Goal: Information Seeking & Learning: Learn about a topic

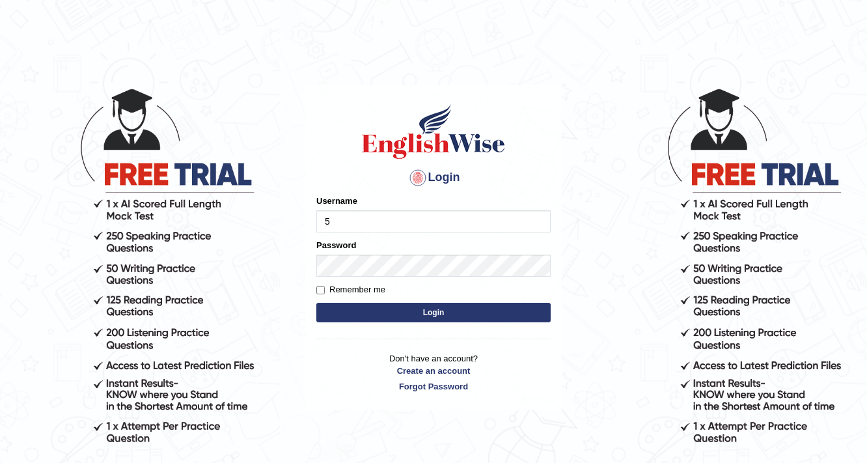
type input "532024"
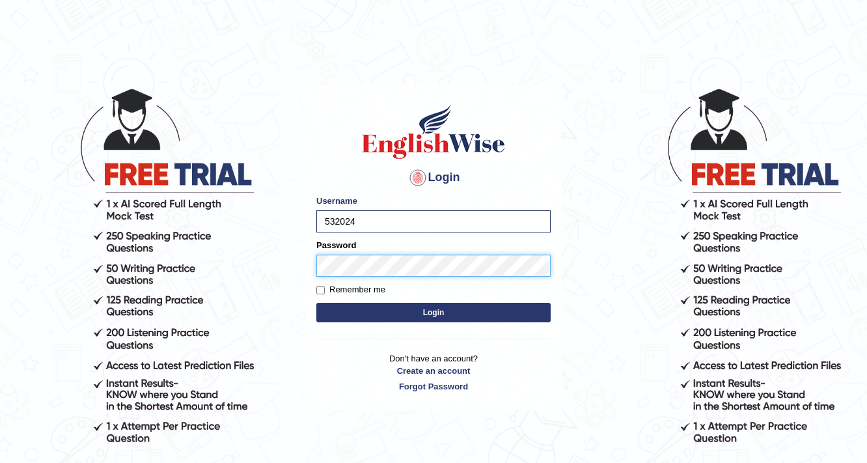
click at [316, 303] on button "Login" at bounding box center [433, 313] width 234 height 20
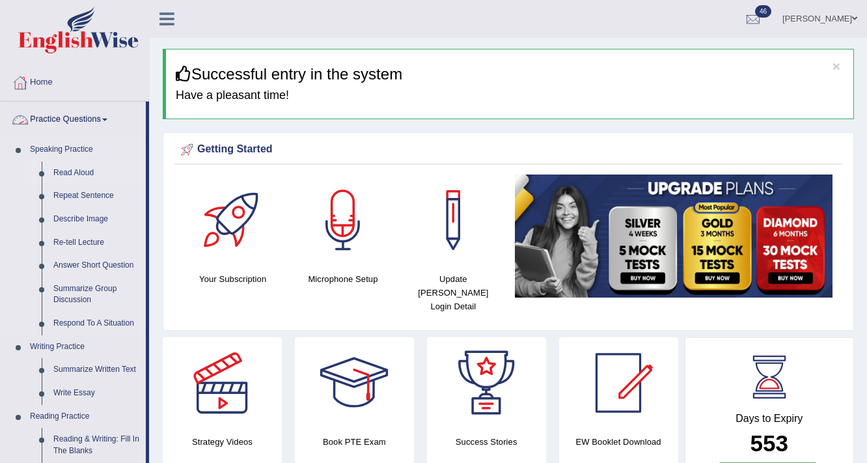
click at [59, 171] on link "Read Aloud" at bounding box center [97, 172] width 98 height 23
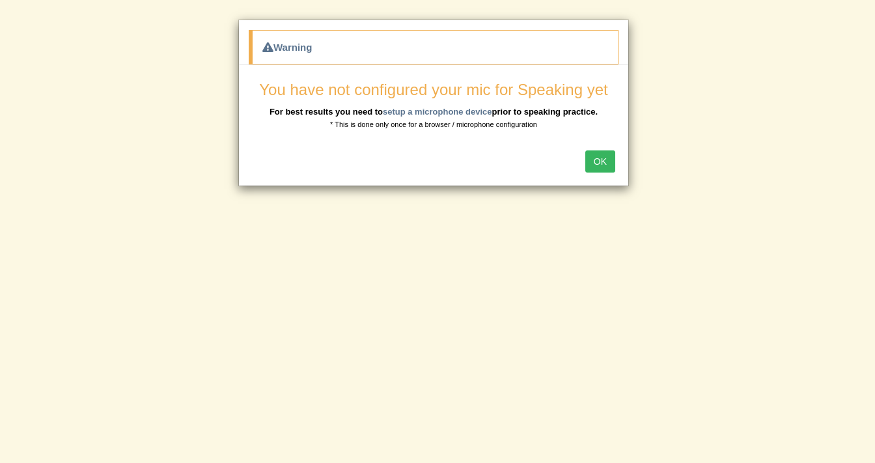
click at [595, 154] on button "OK" at bounding box center [600, 161] width 30 height 22
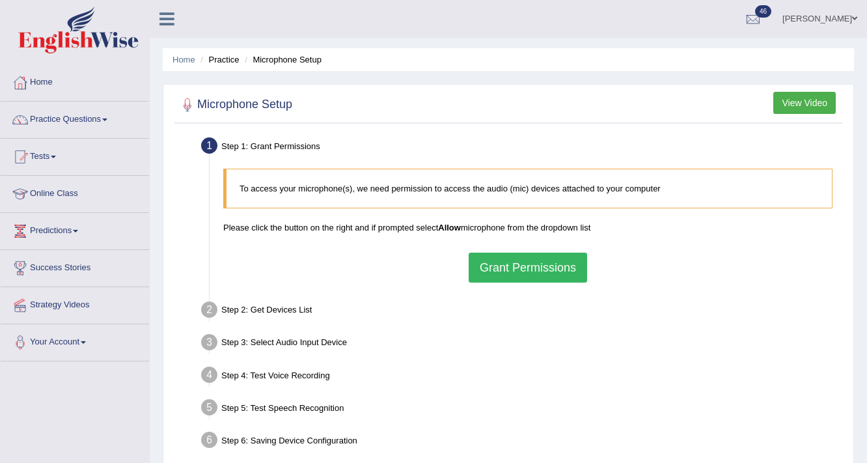
click at [494, 264] on button "Grant Permissions" at bounding box center [528, 267] width 118 height 30
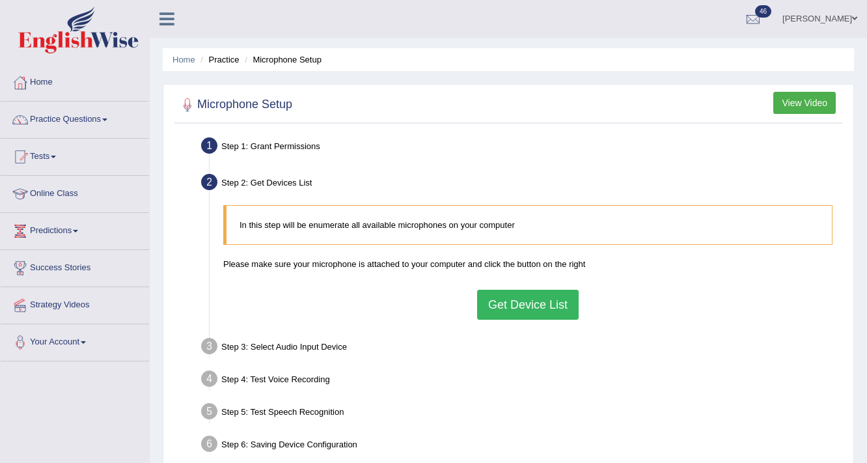
click at [510, 306] on button "Get Device List" at bounding box center [528, 305] width 102 height 30
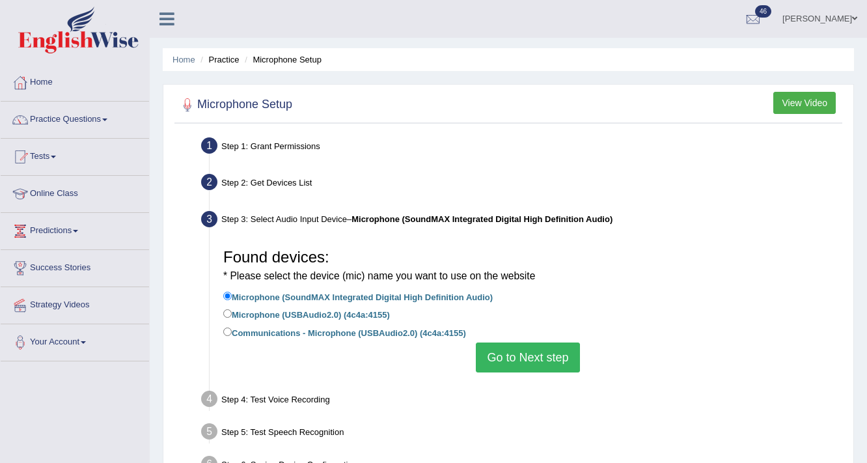
scroll to position [104, 0]
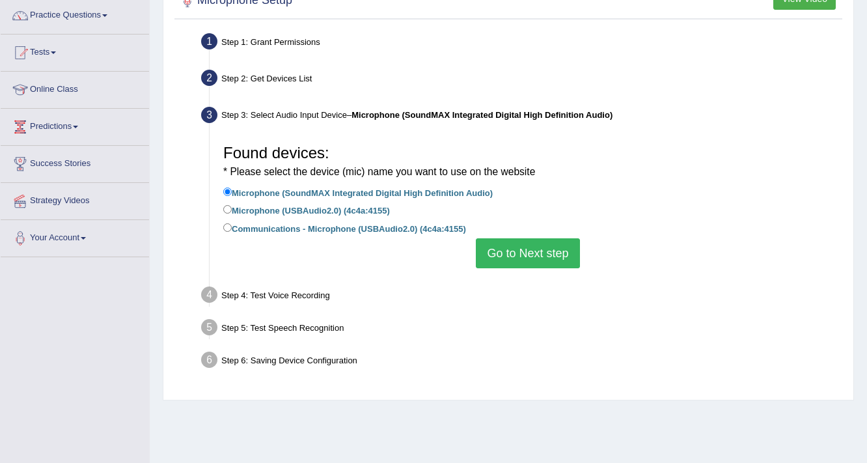
click at [337, 208] on label "Microphone (USBAudio2.0) (4c4a:4155)" at bounding box center [306, 209] width 167 height 14
click at [232, 208] on input "Microphone (USBAudio2.0) (4c4a:4155)" at bounding box center [227, 209] width 8 height 8
radio input "true"
click at [483, 257] on button "Go to Next step" at bounding box center [527, 253] width 103 height 30
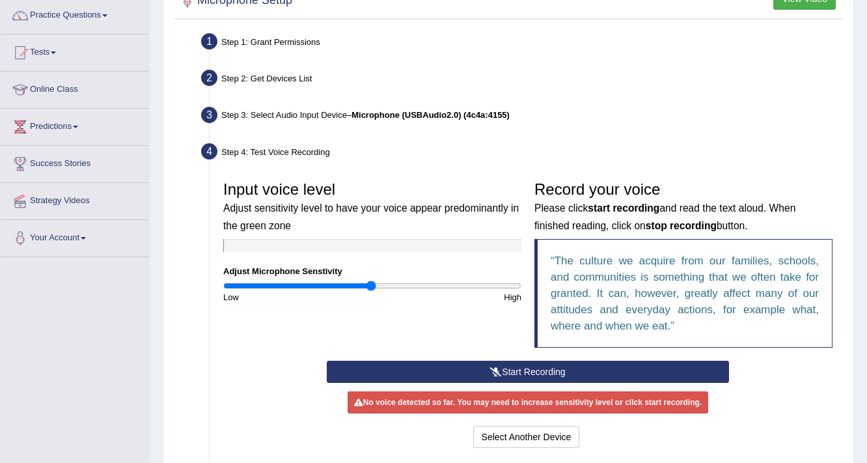
click at [450, 368] on button "Start Recording" at bounding box center [527, 371] width 401 height 22
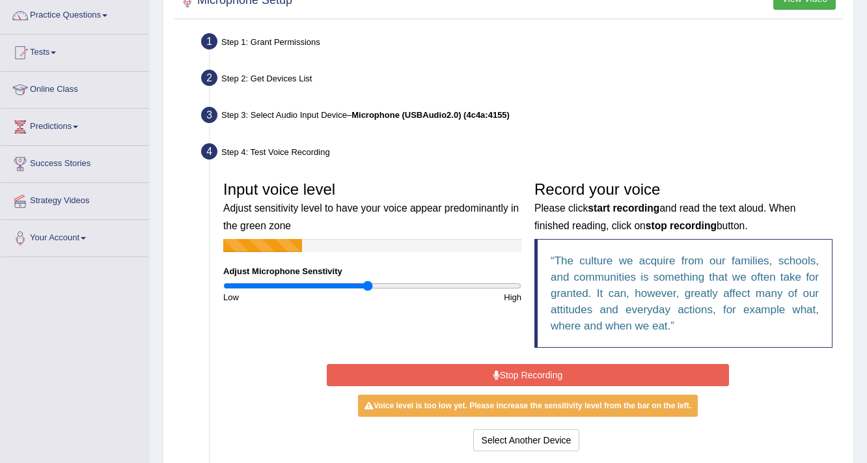
drag, startPoint x: 372, startPoint y: 286, endPoint x: 366, endPoint y: 282, distance: 6.9
click at [366, 282] on input "range" at bounding box center [372, 285] width 298 height 10
click at [428, 376] on button "Stop Recording" at bounding box center [527, 375] width 401 height 22
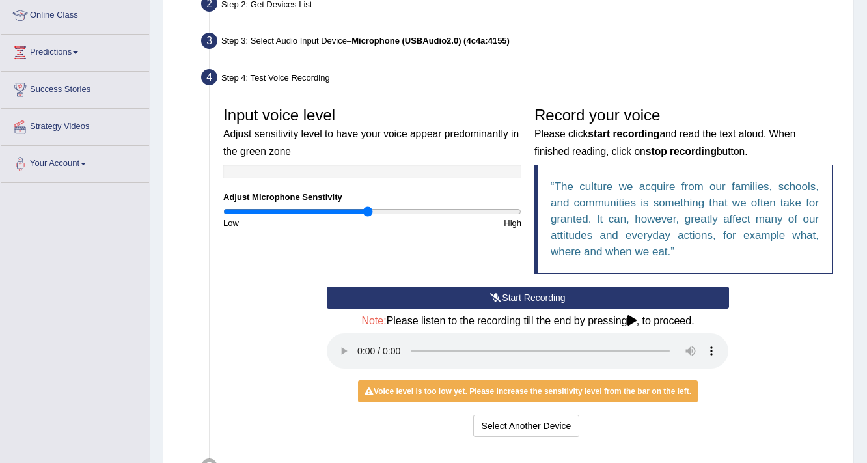
scroll to position [297, 0]
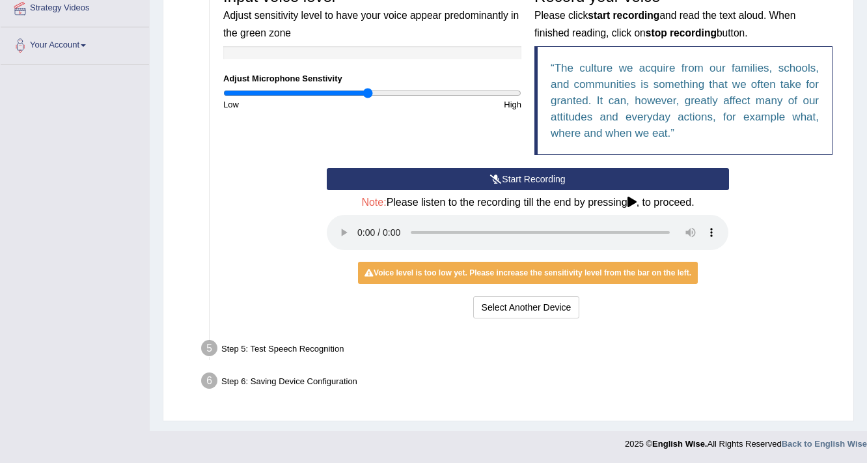
click at [506, 176] on button "Start Recording" at bounding box center [527, 179] width 401 height 22
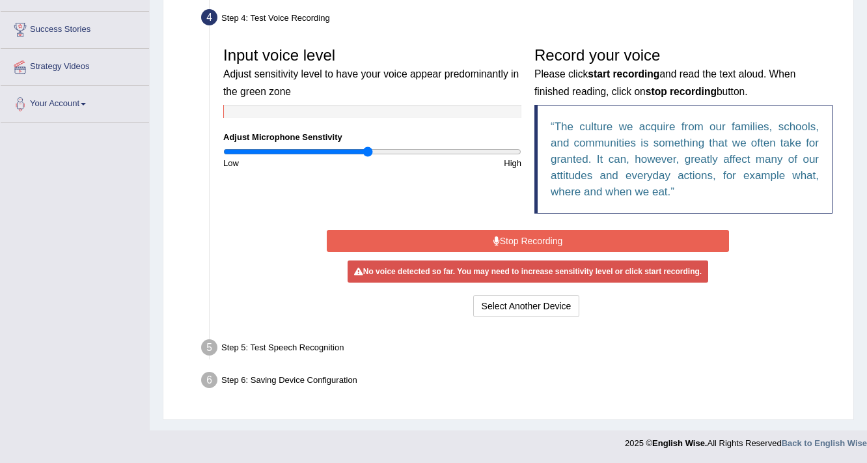
scroll to position [237, 0]
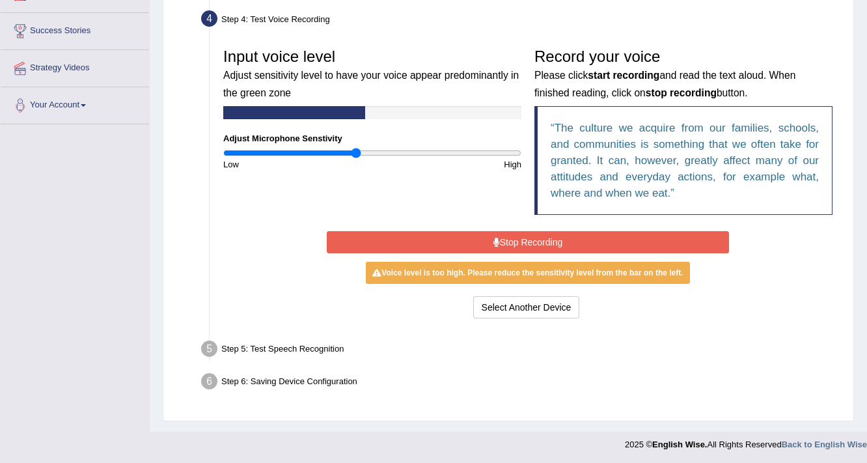
type input "0.9"
click at [355, 154] on input "range" at bounding box center [372, 153] width 298 height 10
click at [382, 239] on button "Stop Recording" at bounding box center [527, 242] width 401 height 22
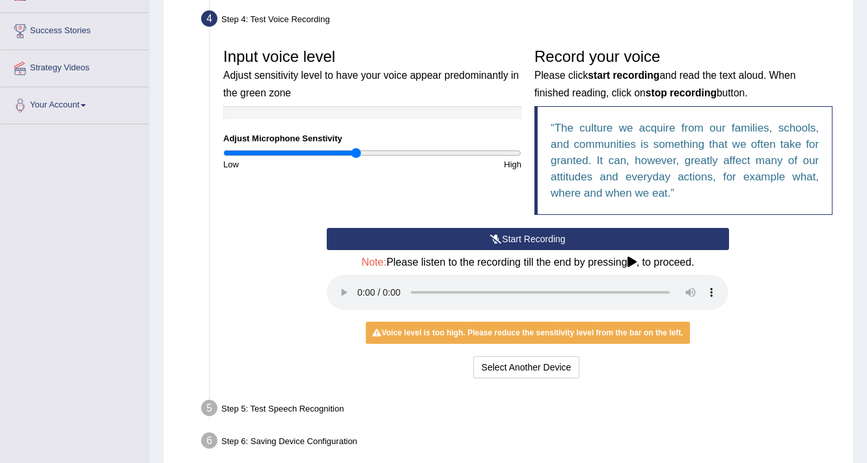
click at [387, 245] on button "Start Recording" at bounding box center [527, 239] width 401 height 22
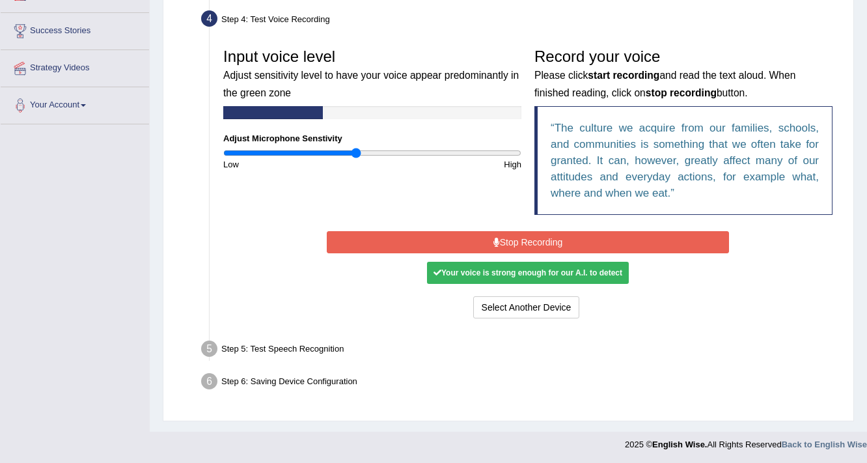
click at [387, 244] on button "Stop Recording" at bounding box center [527, 242] width 401 height 22
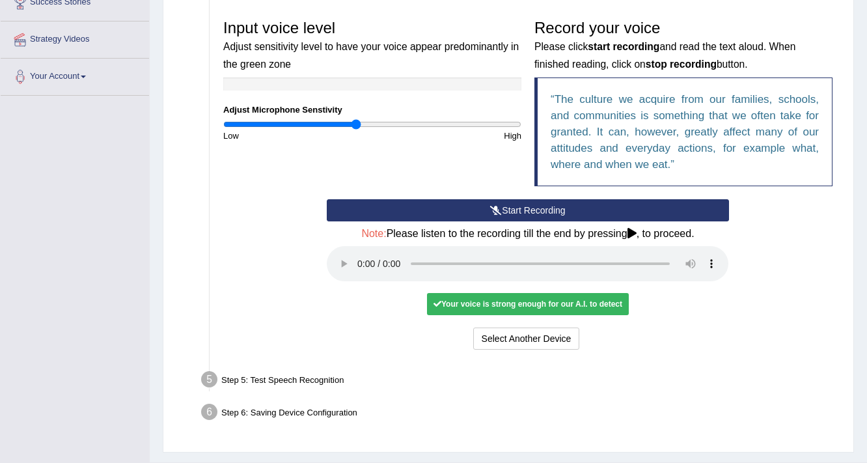
scroll to position [297, 0]
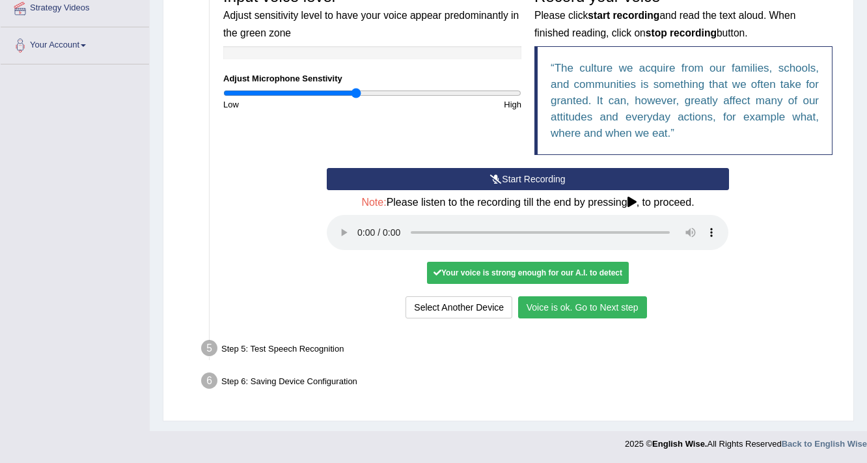
click at [593, 299] on button "Voice is ok. Go to Next step" at bounding box center [582, 307] width 129 height 22
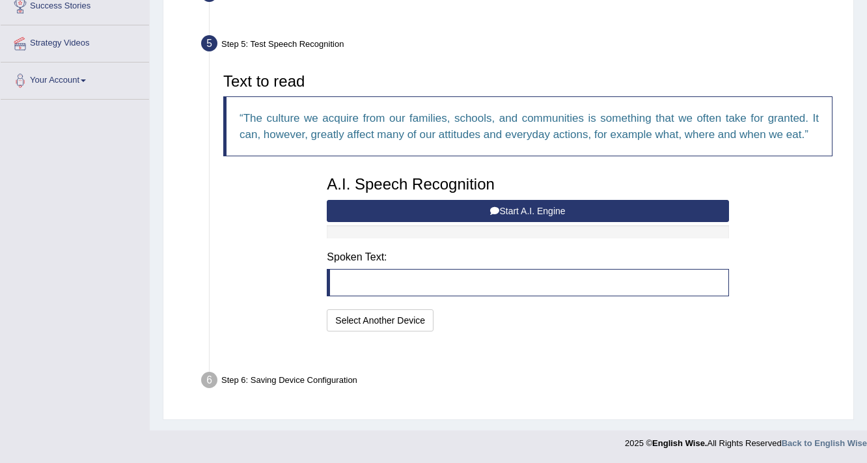
scroll to position [229, 0]
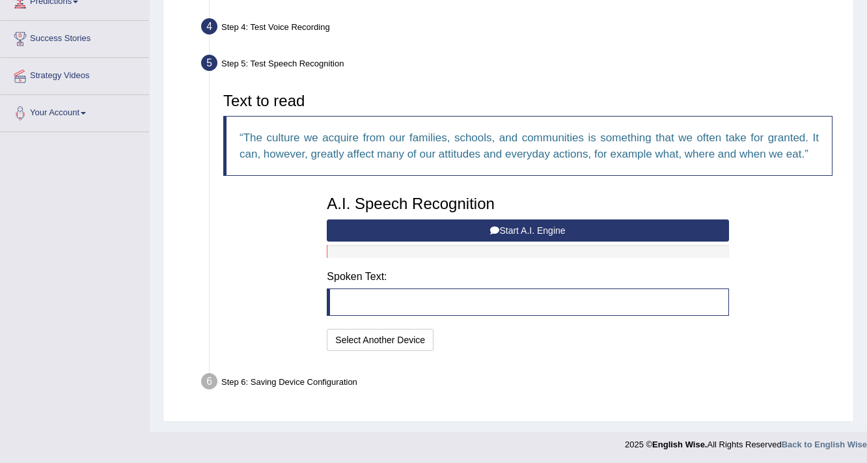
click at [578, 229] on button "Start A.I. Engine" at bounding box center [527, 230] width 401 height 22
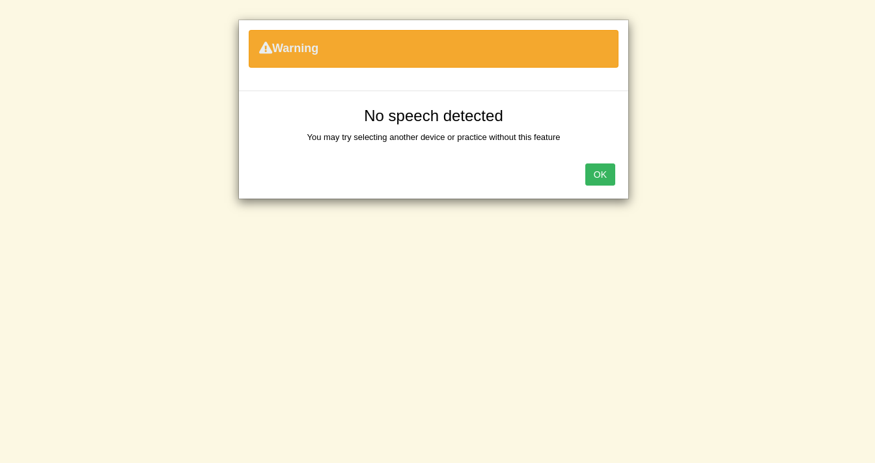
click at [584, 178] on div "OK" at bounding box center [433, 176] width 389 height 46
click at [597, 172] on button "OK" at bounding box center [600, 174] width 30 height 22
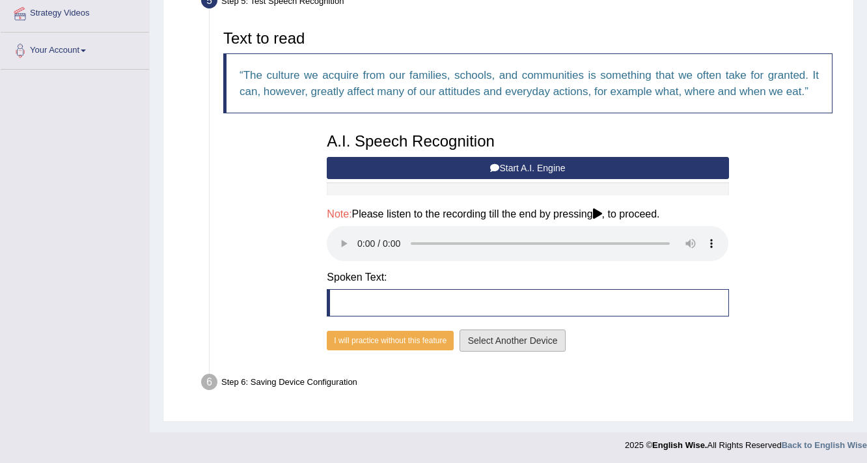
click at [514, 338] on button "Select Another Device" at bounding box center [512, 340] width 107 height 22
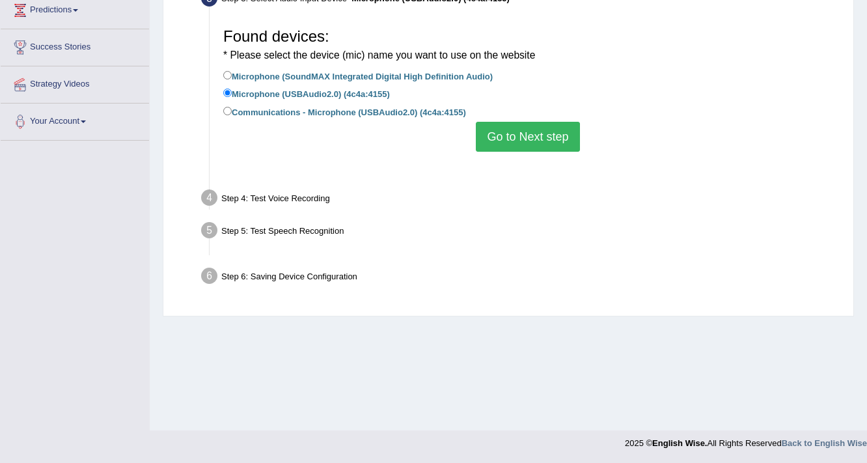
scroll to position [221, 0]
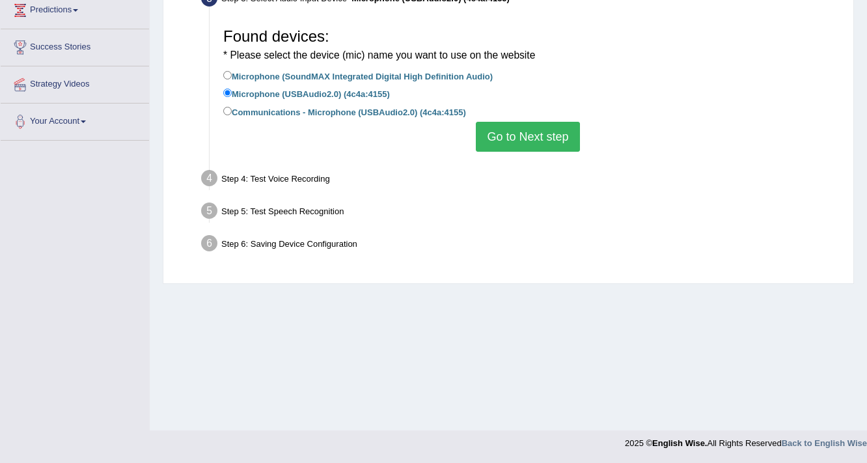
click at [502, 144] on button "Go to Next step" at bounding box center [527, 137] width 103 height 30
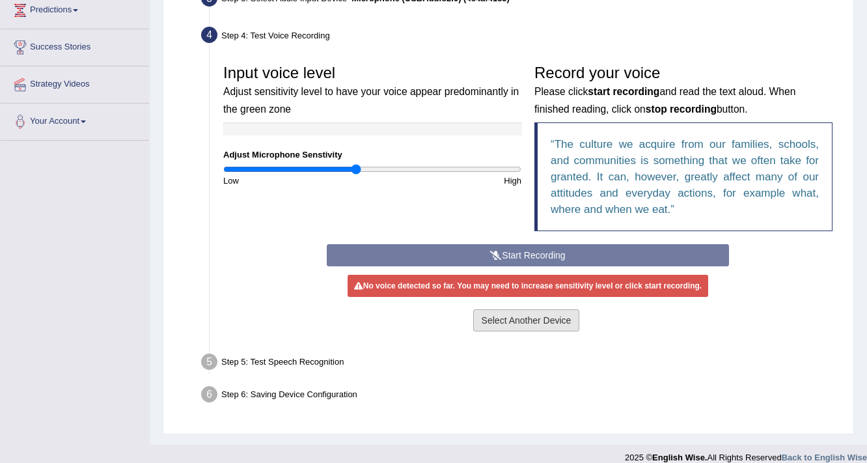
click at [523, 328] on button "Select Another Device" at bounding box center [526, 320] width 107 height 22
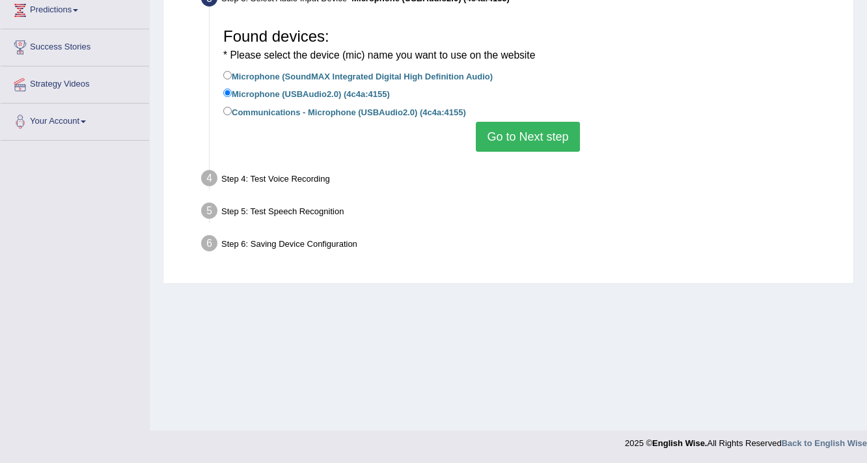
click at [374, 81] on label "Microphone (SoundMAX Integrated Digital High Definition Audio)" at bounding box center [357, 75] width 269 height 14
click at [232, 79] on input "Microphone (SoundMAX Integrated Digital High Definition Audio)" at bounding box center [227, 75] width 8 height 8
radio input "true"
click at [528, 135] on button "Go to Next step" at bounding box center [527, 137] width 103 height 30
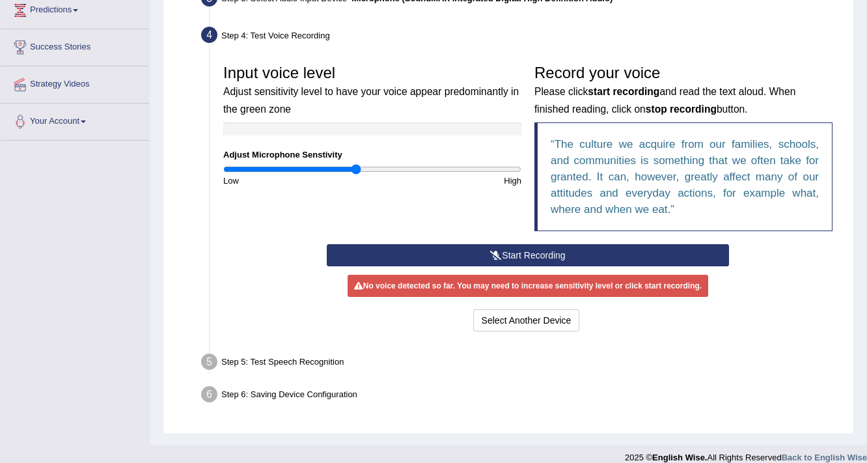
click at [562, 255] on button "Start Recording" at bounding box center [527, 255] width 401 height 22
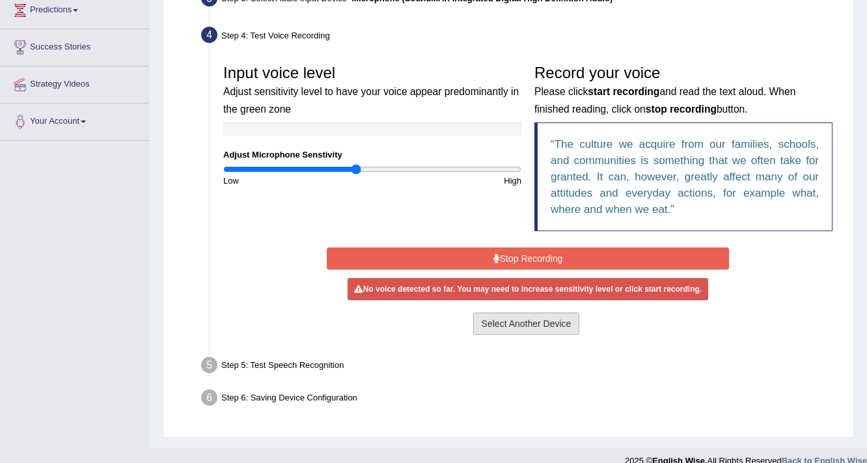
click at [541, 312] on div "Start Recording Stop Recording Note: Please listen to the recording till the en…" at bounding box center [527, 291] width 414 height 94
click at [542, 326] on button "Select Another Device" at bounding box center [526, 323] width 107 height 22
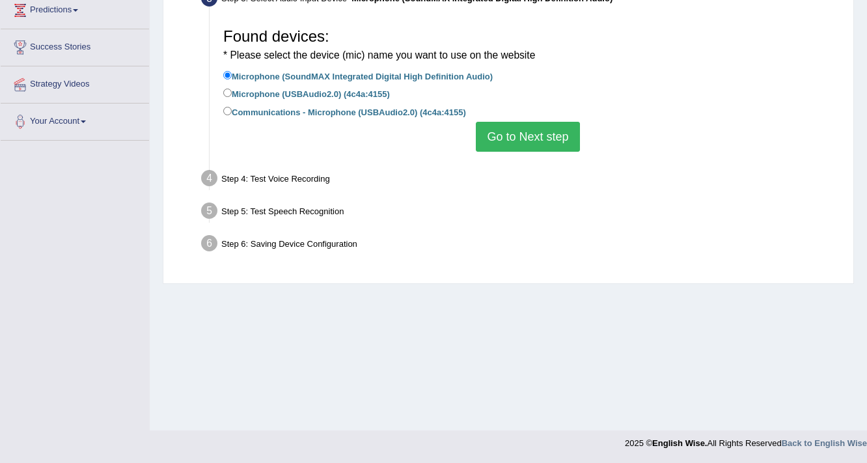
drag, startPoint x: 437, startPoint y: 122, endPoint x: 435, endPoint y: 107, distance: 15.1
click at [437, 121] on div "Found devices: * Please select the device (mic) name you want to use on the web…" at bounding box center [528, 86] width 622 height 143
click at [435, 107] on label "Communications - Microphone (USBAudio2.0) (4c4a:4155)" at bounding box center [344, 111] width 243 height 14
click at [232, 107] on input "Communications - Microphone (USBAudio2.0) (4c4a:4155)" at bounding box center [227, 111] width 8 height 8
radio input "true"
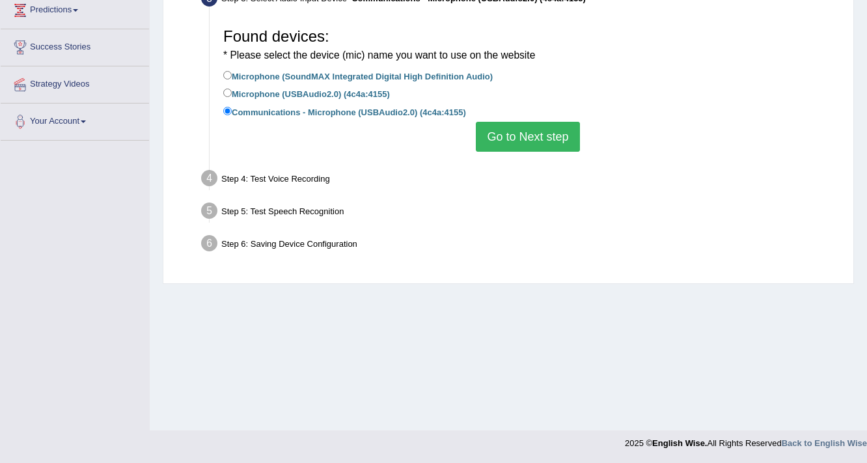
click at [508, 132] on button "Go to Next step" at bounding box center [527, 137] width 103 height 30
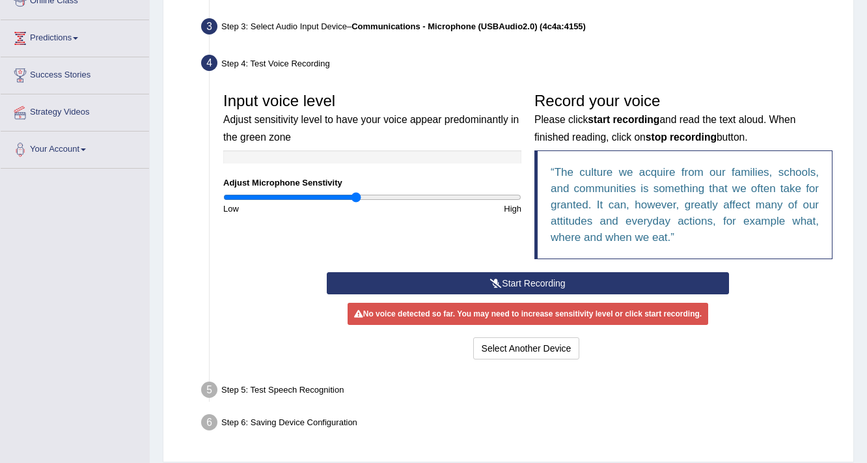
scroll to position [181, 0]
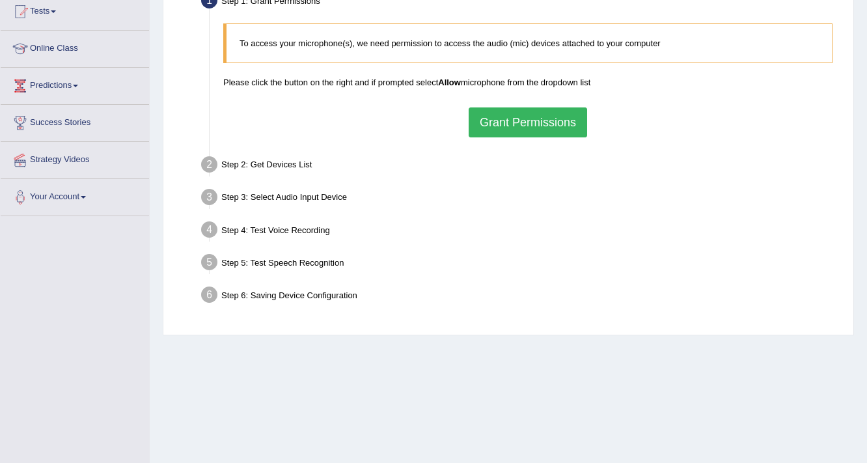
scroll to position [133, 0]
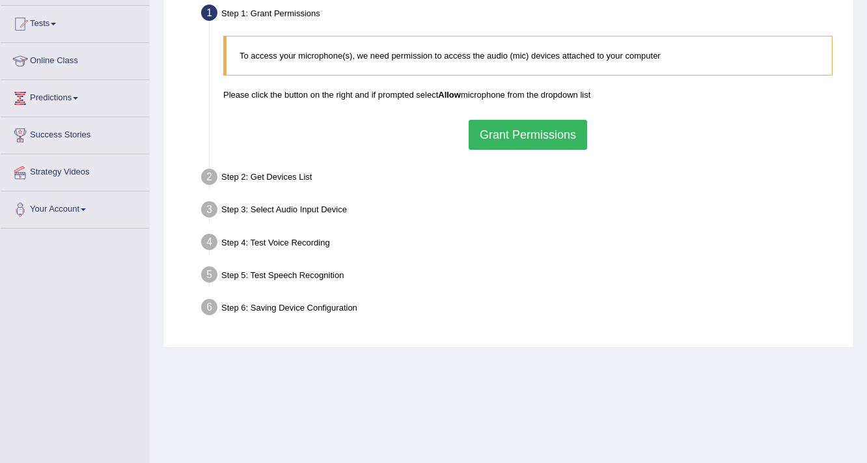
click at [505, 127] on button "Grant Permissions" at bounding box center [528, 135] width 118 height 30
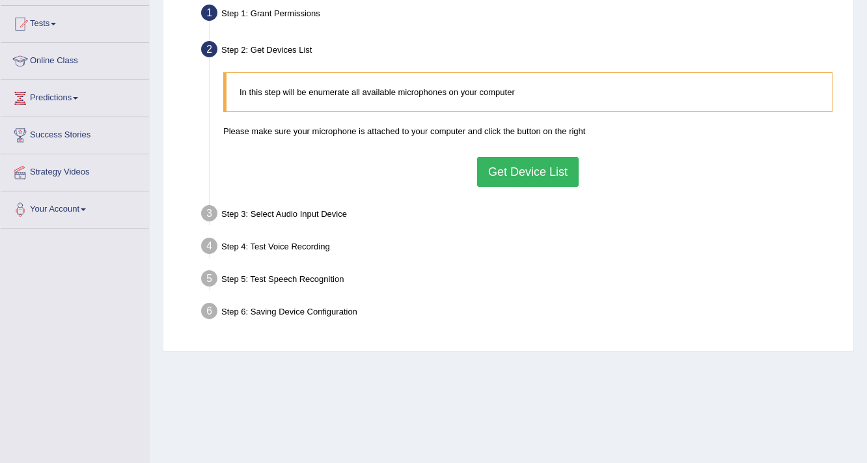
click at [543, 177] on button "Get Device List" at bounding box center [528, 172] width 102 height 30
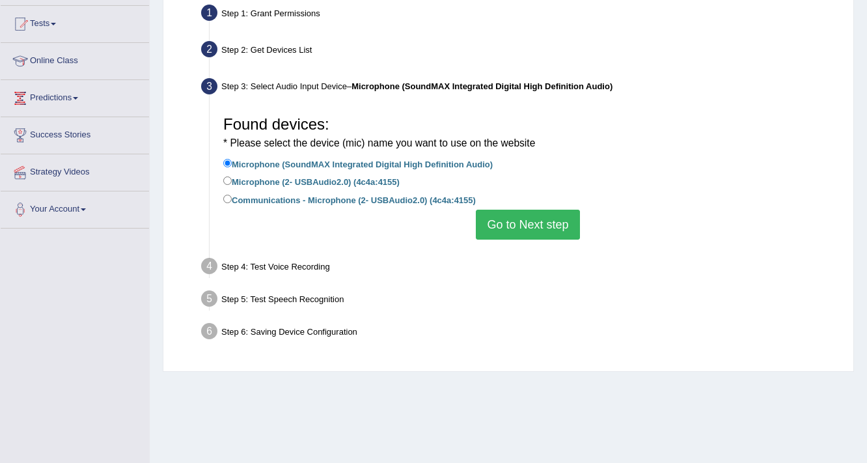
click at [338, 179] on label "Microphone (2- USBAudio2.0) (4c4a:4155)" at bounding box center [311, 181] width 176 height 14
click at [232, 179] on input "Microphone (2- USBAudio2.0) (4c4a:4155)" at bounding box center [227, 180] width 8 height 8
radio input "true"
click at [402, 195] on label "Communications - Microphone (2- USBAudio2.0) (4c4a:4155)" at bounding box center [349, 199] width 252 height 14
click at [232, 195] on input "Communications - Microphone (2- USBAudio2.0) (4c4a:4155)" at bounding box center [227, 199] width 8 height 8
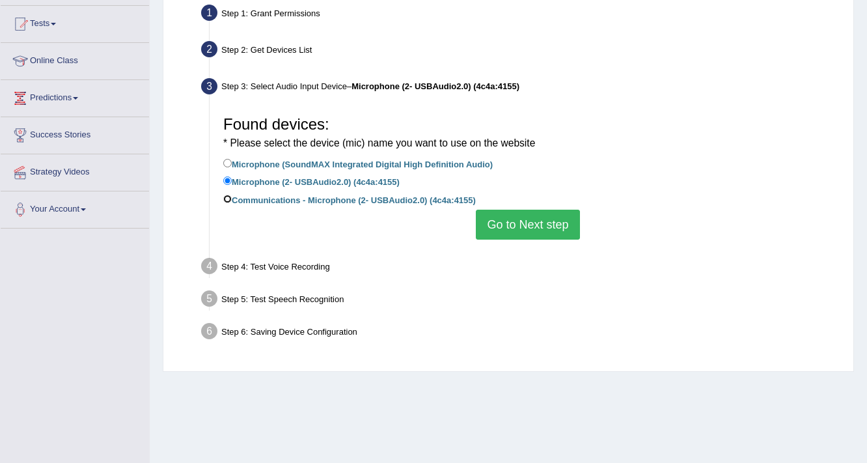
radio input "true"
click at [502, 221] on button "Go to Next step" at bounding box center [527, 225] width 103 height 30
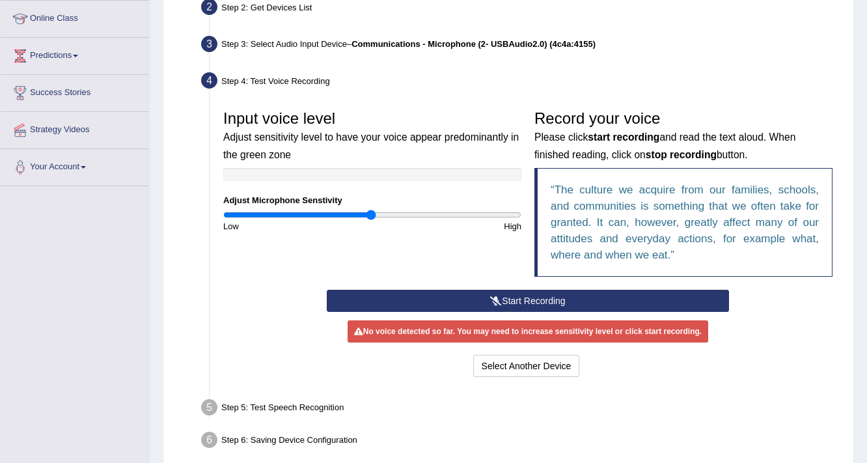
scroll to position [233, 0]
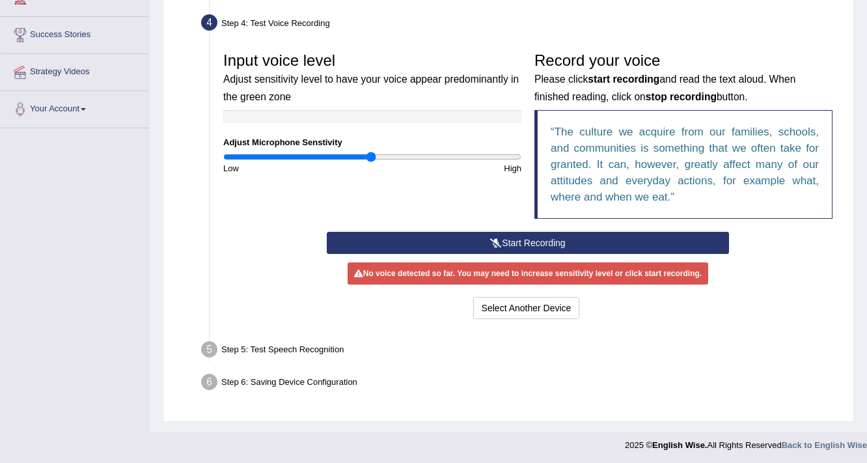
click at [490, 239] on icon at bounding box center [496, 242] width 12 height 9
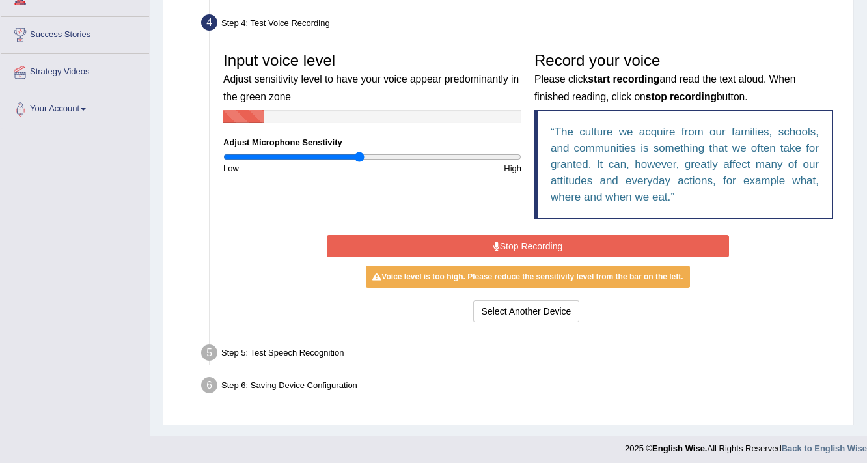
type input "0.92"
click at [357, 157] on input "range" at bounding box center [372, 157] width 298 height 10
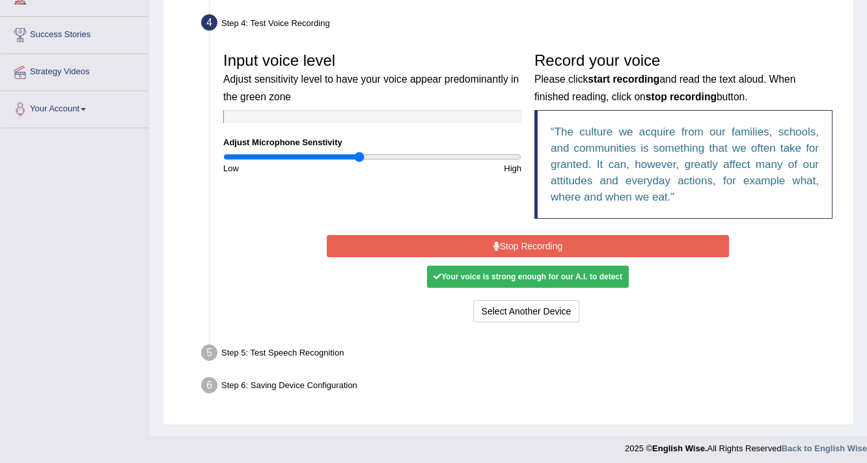
click at [387, 241] on button "Stop Recording" at bounding box center [527, 246] width 401 height 22
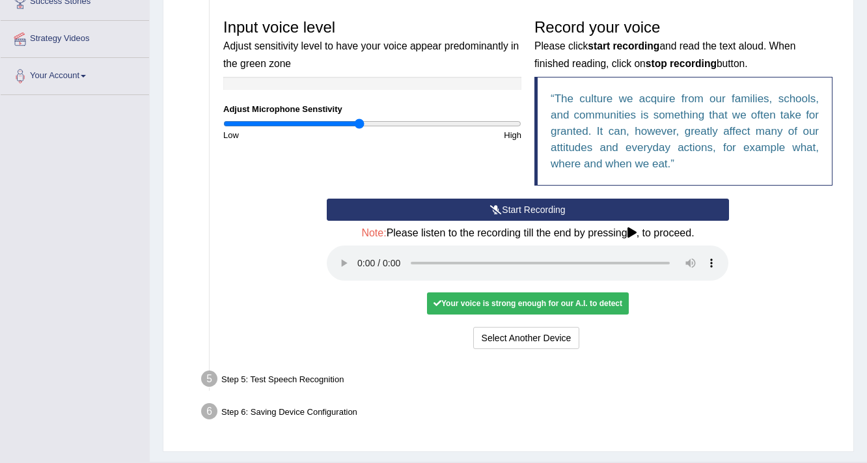
scroll to position [297, 0]
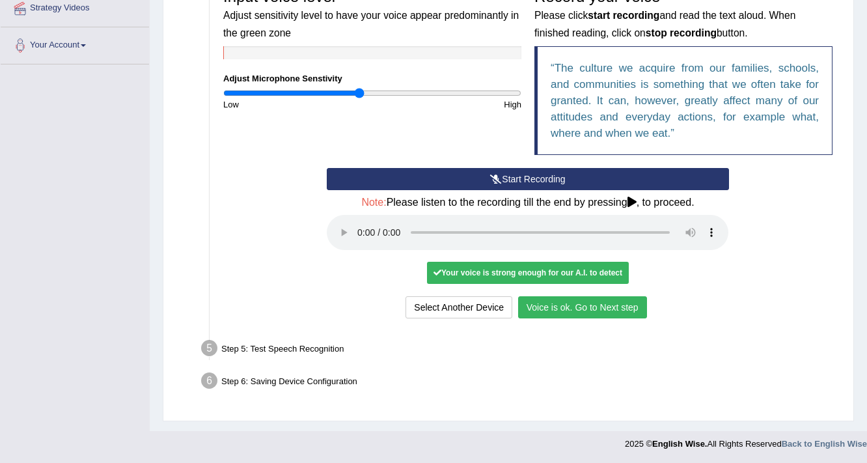
click at [564, 307] on button "Voice is ok. Go to Next step" at bounding box center [582, 307] width 129 height 22
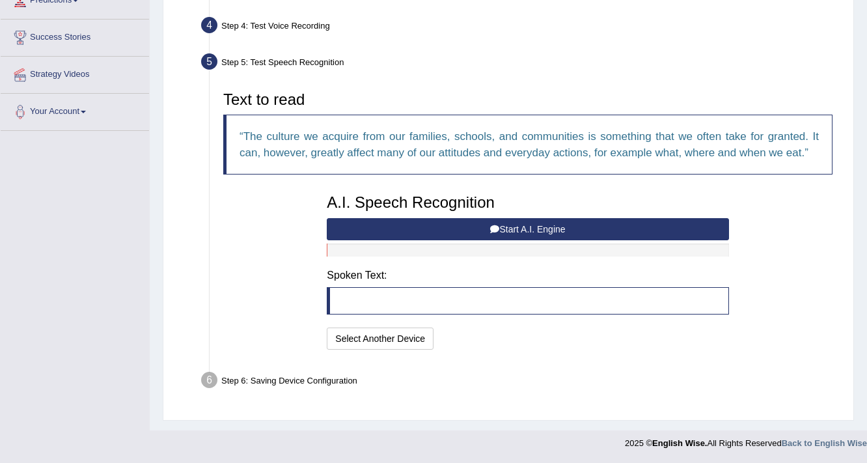
scroll to position [229, 0]
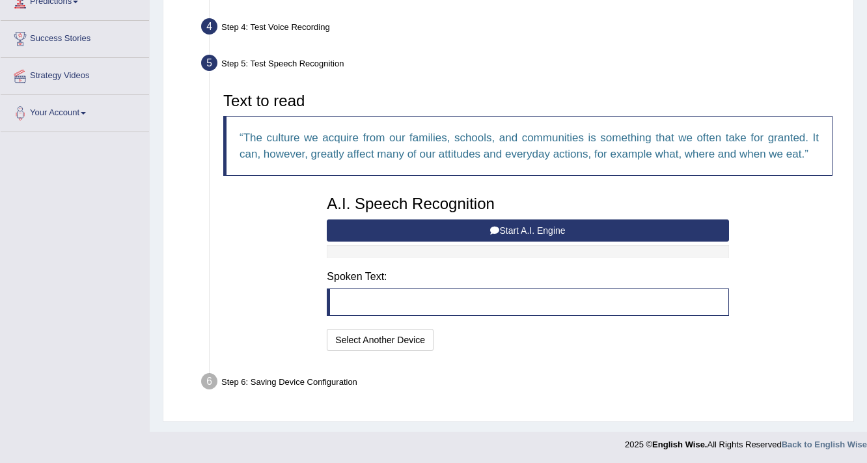
click at [573, 227] on button "Start A.I. Engine" at bounding box center [527, 230] width 401 height 22
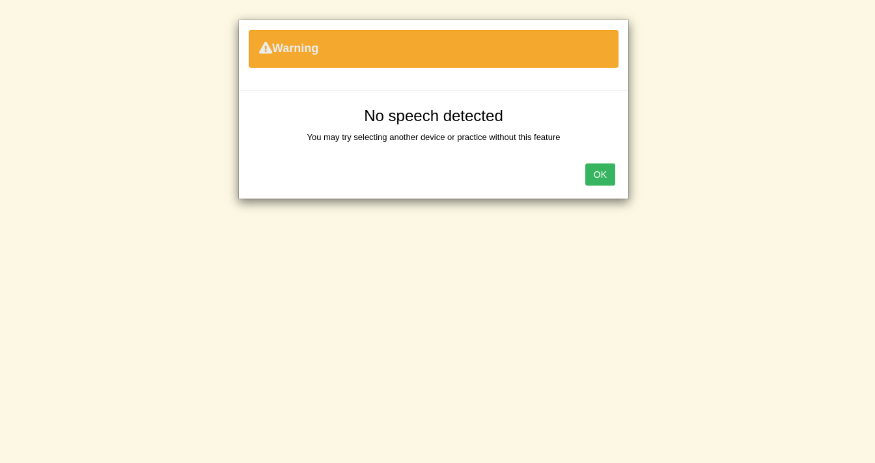
click at [606, 175] on button "OK" at bounding box center [600, 174] width 30 height 22
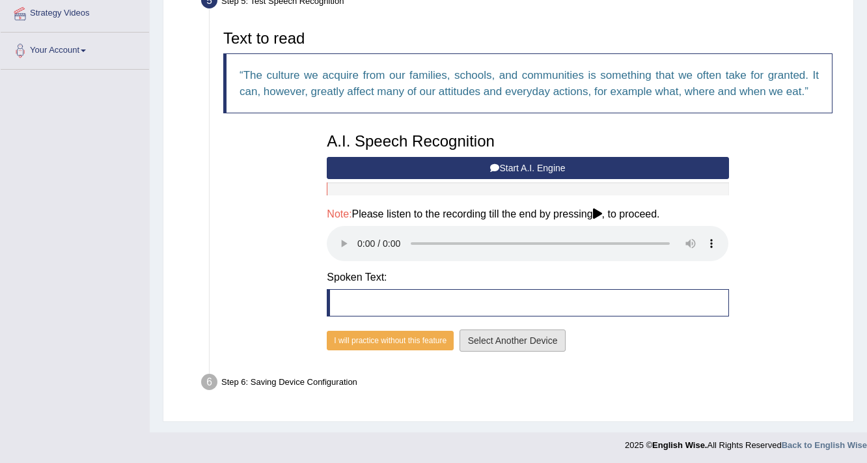
click at [507, 331] on button "Select Another Device" at bounding box center [512, 340] width 107 height 22
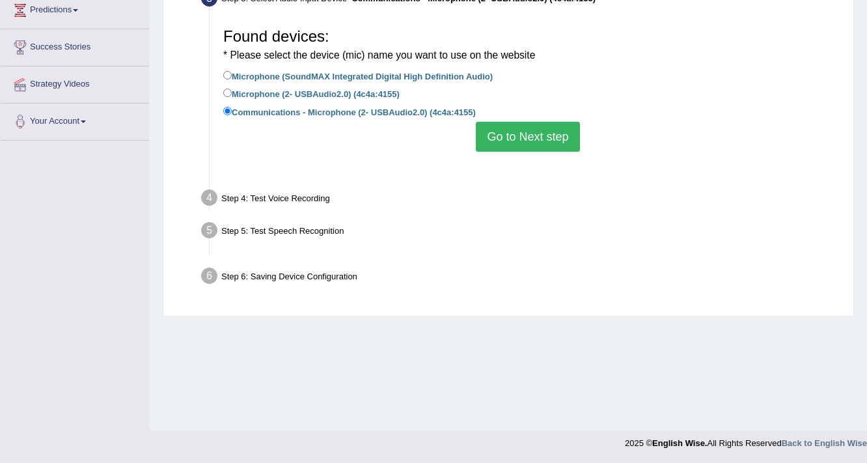
scroll to position [221, 0]
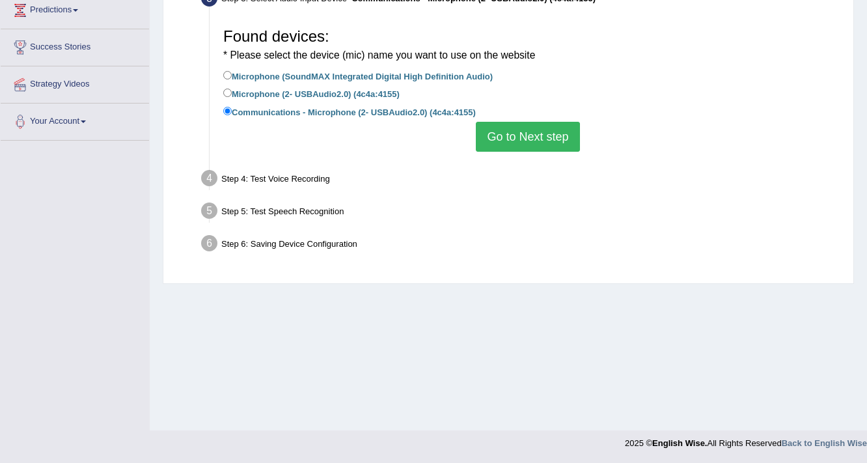
click at [379, 88] on label "Microphone (2- USBAudio2.0) (4c4a:4155)" at bounding box center [311, 93] width 176 height 14
click at [232, 88] on input "Microphone (2- USBAudio2.0) (4c4a:4155)" at bounding box center [227, 92] width 8 height 8
radio input "true"
click at [517, 138] on button "Go to Next step" at bounding box center [527, 137] width 103 height 30
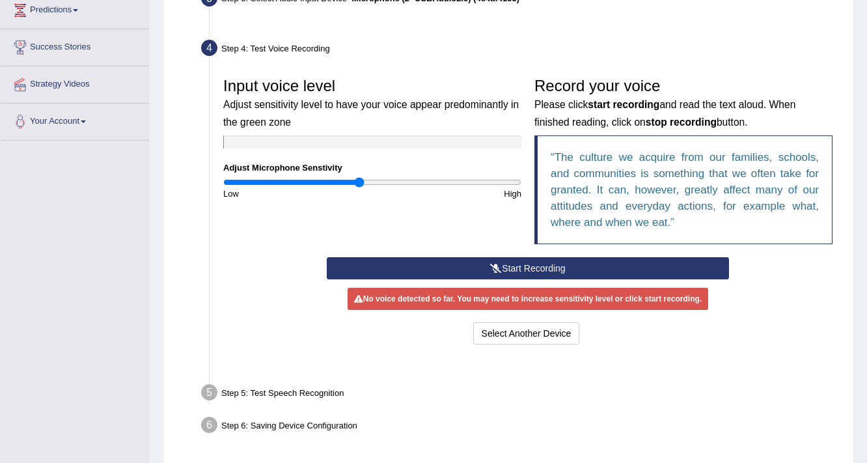
scroll to position [233, 0]
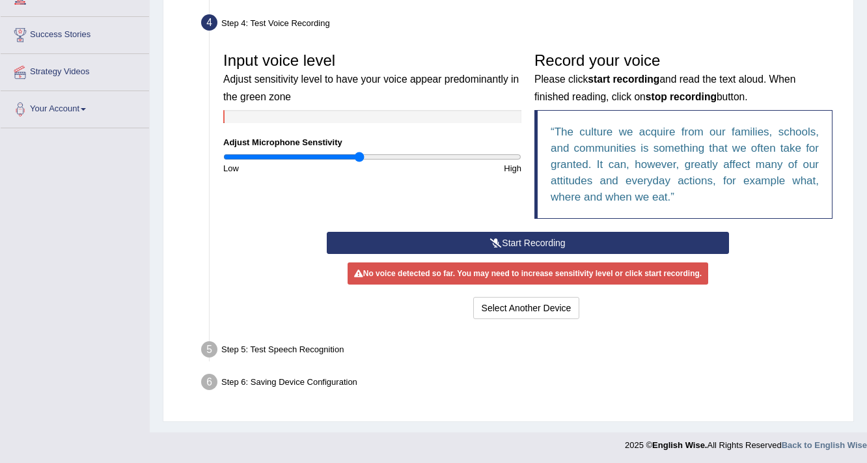
click at [433, 243] on button "Start Recording" at bounding box center [527, 243] width 401 height 22
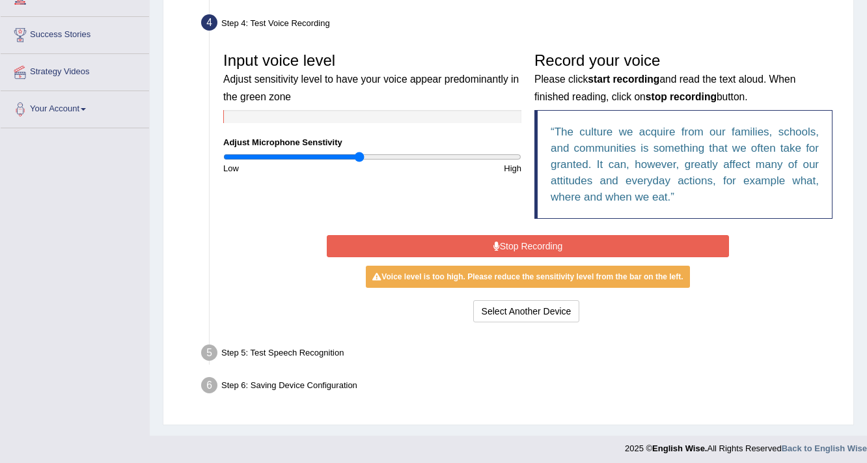
click at [433, 243] on button "Stop Recording" at bounding box center [527, 246] width 401 height 22
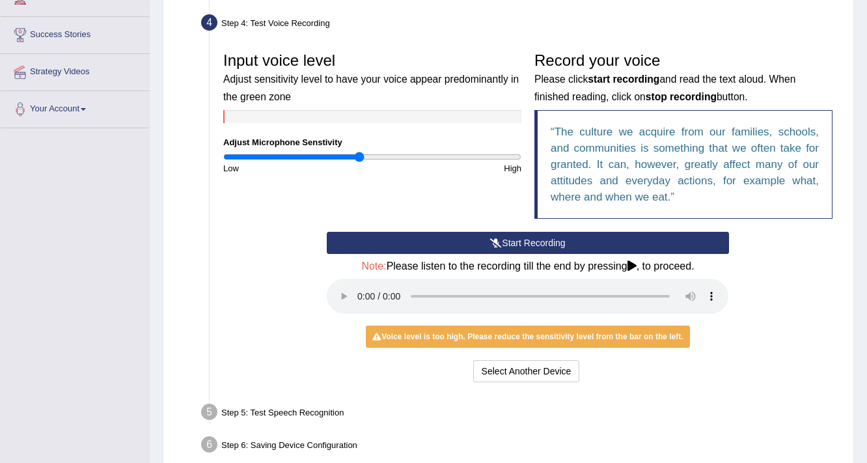
click at [433, 243] on button "Start Recording" at bounding box center [527, 243] width 401 height 22
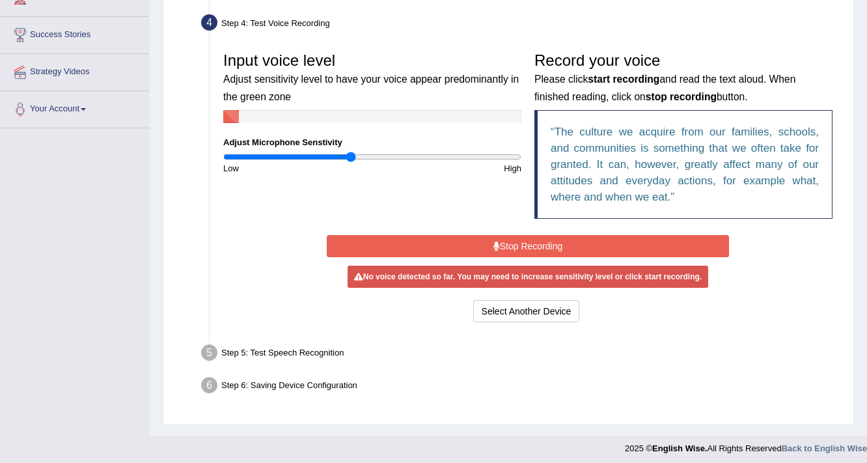
click at [349, 154] on input "range" at bounding box center [372, 157] width 298 height 10
click at [448, 245] on button "Stop Recording" at bounding box center [527, 246] width 401 height 22
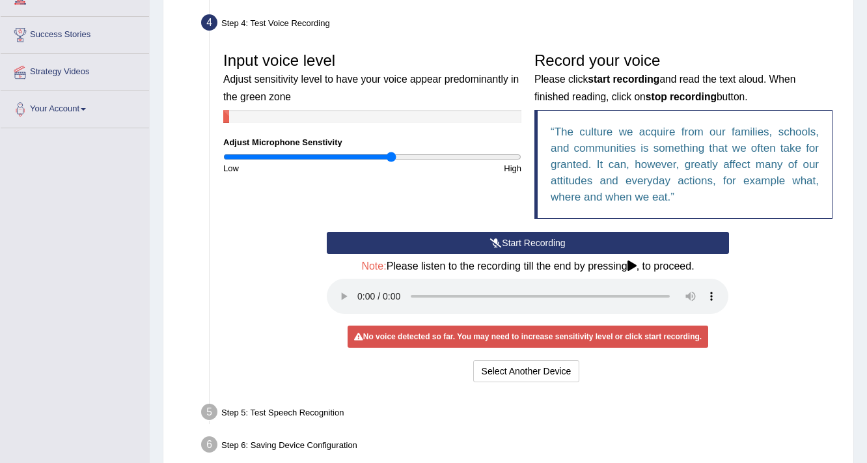
click at [390, 159] on input "range" at bounding box center [372, 157] width 298 height 10
click at [403, 243] on button "Start Recording" at bounding box center [527, 243] width 401 height 22
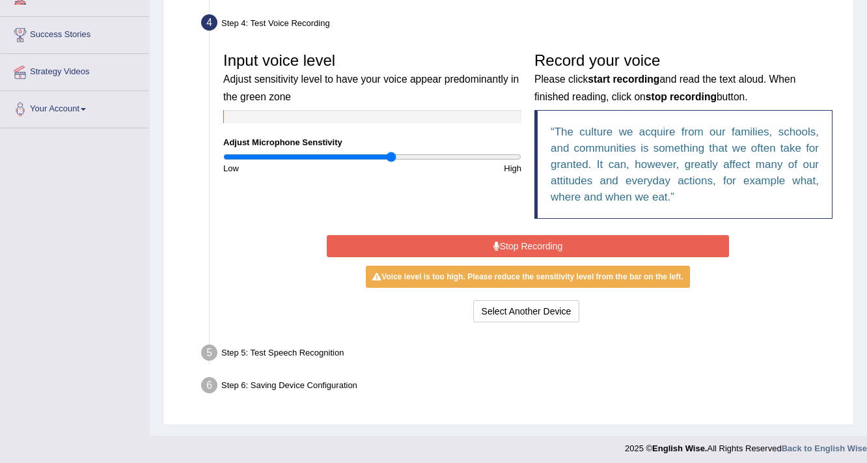
click at [403, 243] on button "Stop Recording" at bounding box center [527, 246] width 401 height 22
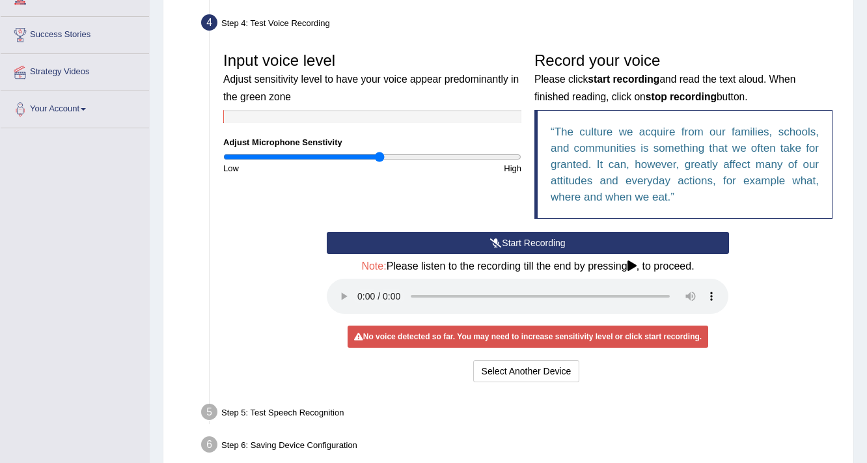
click at [380, 156] on input "range" at bounding box center [372, 157] width 298 height 10
click at [400, 234] on button "Start Recording" at bounding box center [527, 243] width 401 height 22
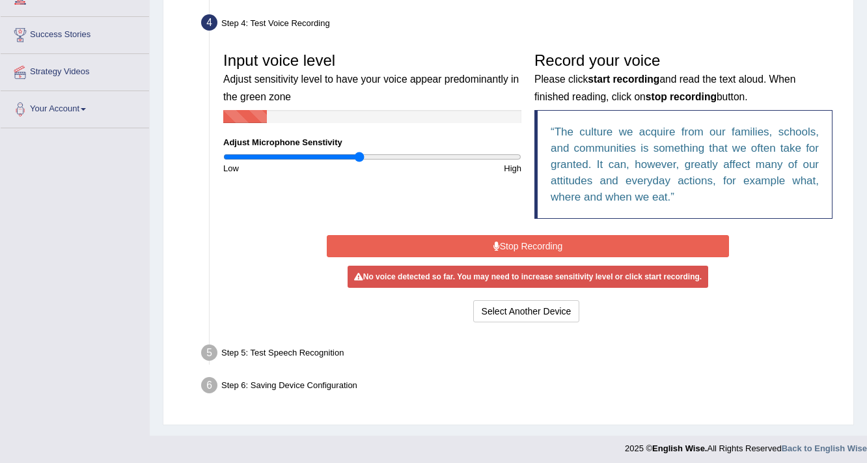
type input "0.92"
click at [358, 153] on input "range" at bounding box center [372, 157] width 298 height 10
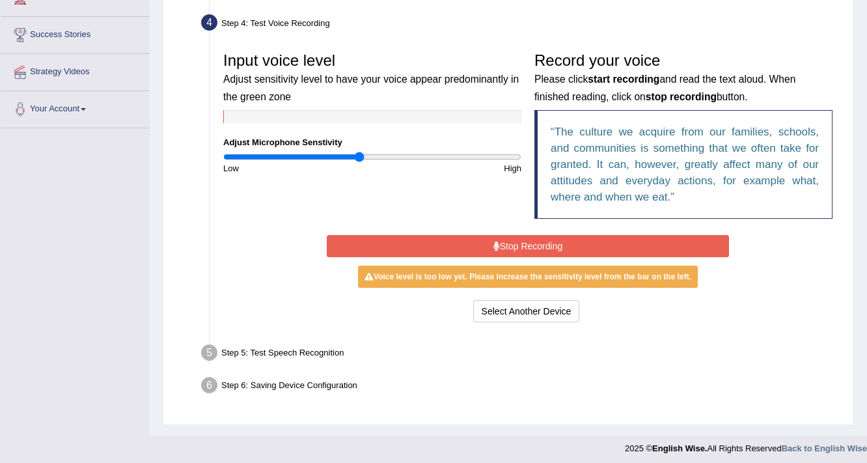
click at [419, 249] on button "Stop Recording" at bounding box center [527, 246] width 401 height 22
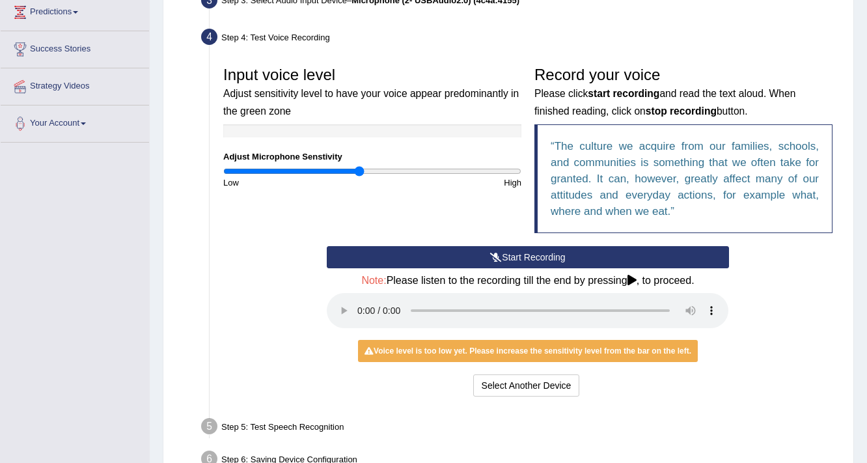
scroll to position [297, 0]
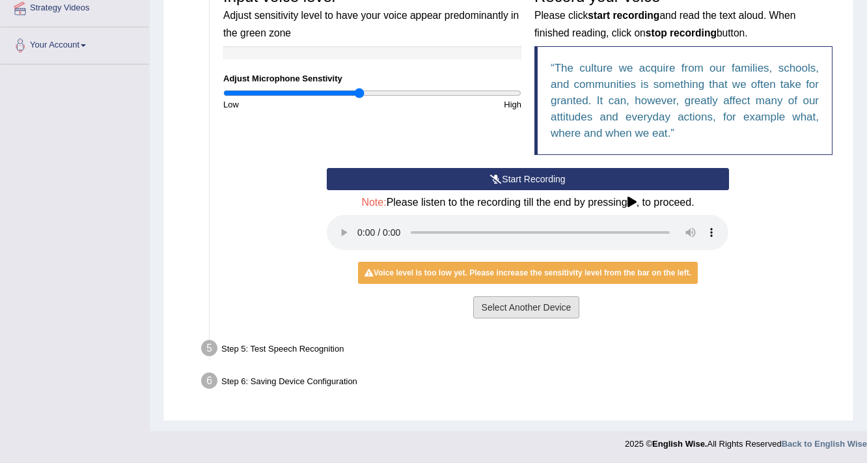
click at [528, 297] on button "Select Another Device" at bounding box center [526, 307] width 107 height 22
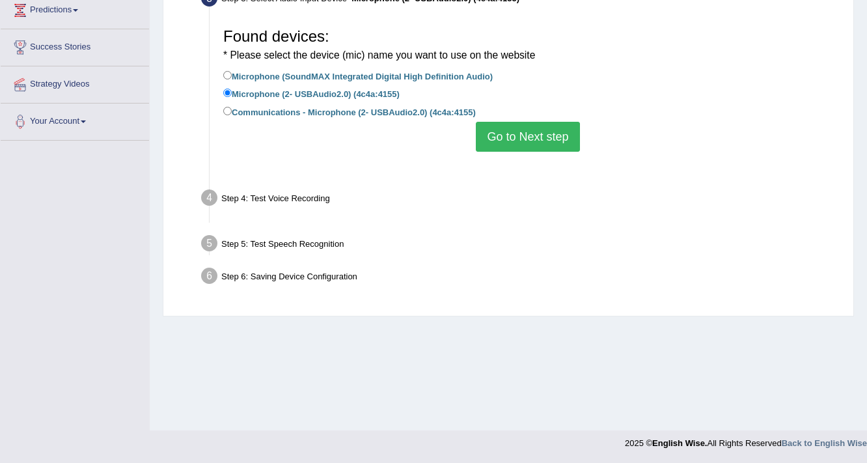
scroll to position [221, 0]
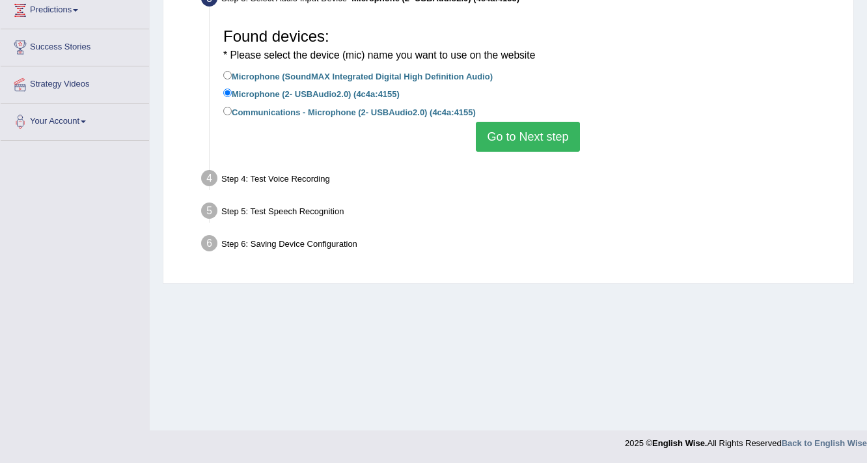
click at [279, 75] on label "Microphone (SoundMAX Integrated Digital High Definition Audio)" at bounding box center [357, 75] width 269 height 14
click at [232, 75] on input "Microphone (SoundMAX Integrated Digital High Definition Audio)" at bounding box center [227, 75] width 8 height 8
radio input "true"
click at [510, 134] on button "Go to Next step" at bounding box center [527, 137] width 103 height 30
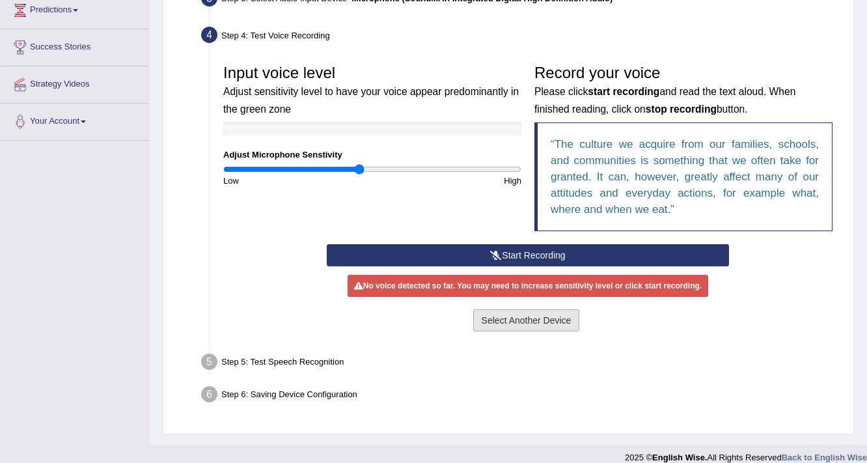
click at [496, 318] on button "Select Another Device" at bounding box center [526, 320] width 107 height 22
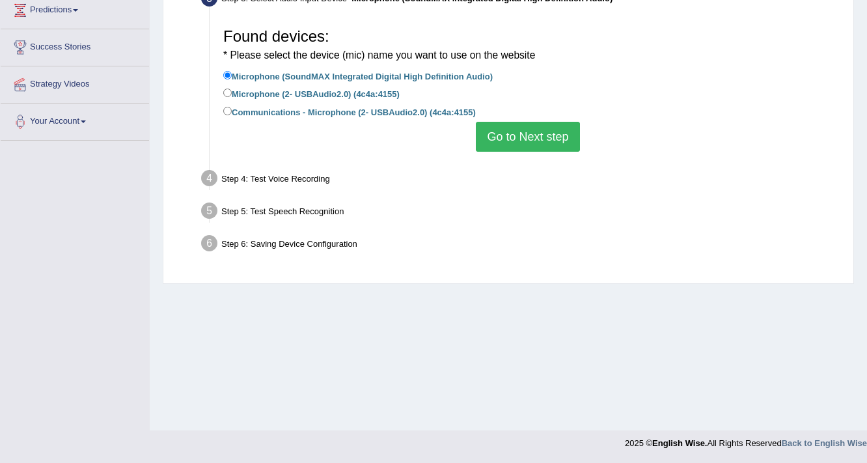
click at [316, 94] on label "Microphone (2- USBAudio2.0) (4c4a:4155)" at bounding box center [311, 93] width 176 height 14
click at [232, 94] on input "Microphone (2- USBAudio2.0) (4c4a:4155)" at bounding box center [227, 92] width 8 height 8
radio input "true"
click at [499, 148] on button "Go to Next step" at bounding box center [527, 137] width 103 height 30
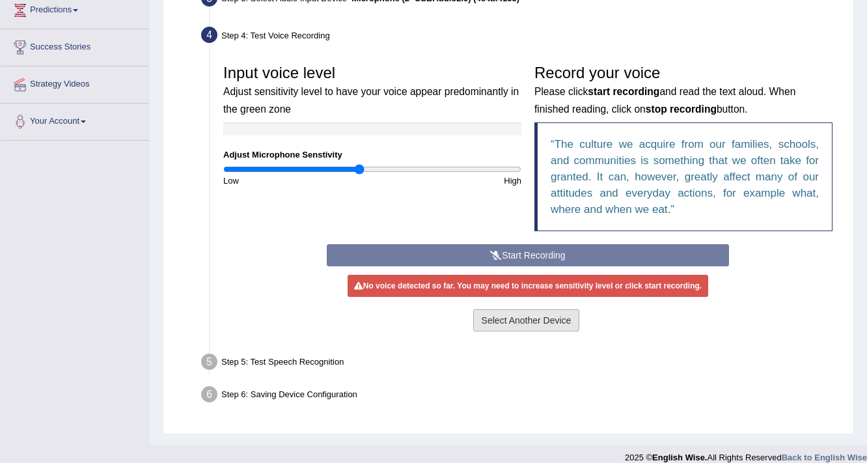
click at [531, 328] on div "Select Another Device Voice is ok. Go to Next step" at bounding box center [527, 321] width 401 height 25
click at [508, 323] on button "Select Another Device" at bounding box center [526, 320] width 107 height 22
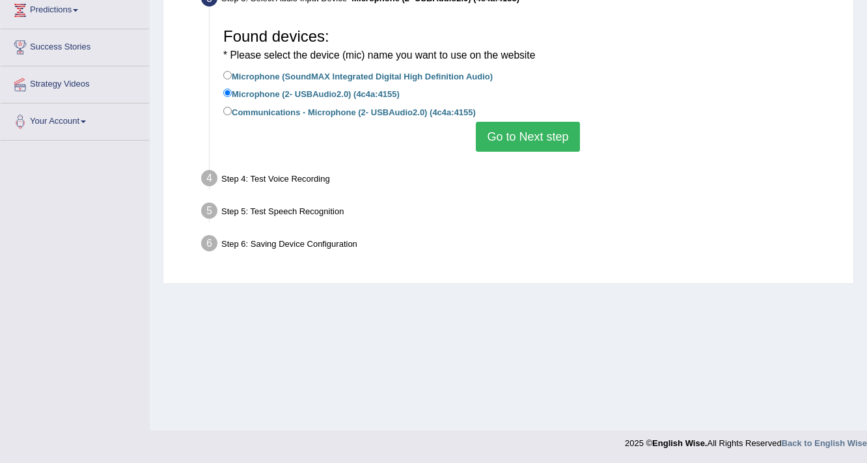
click at [364, 117] on label "Communications - Microphone (2- USBAudio2.0) (4c4a:4155)" at bounding box center [349, 111] width 252 height 14
click at [232, 115] on input "Communications - Microphone (2- USBAudio2.0) (4c4a:4155)" at bounding box center [227, 111] width 8 height 8
radio input "true"
click at [512, 128] on button "Go to Next step" at bounding box center [527, 137] width 103 height 30
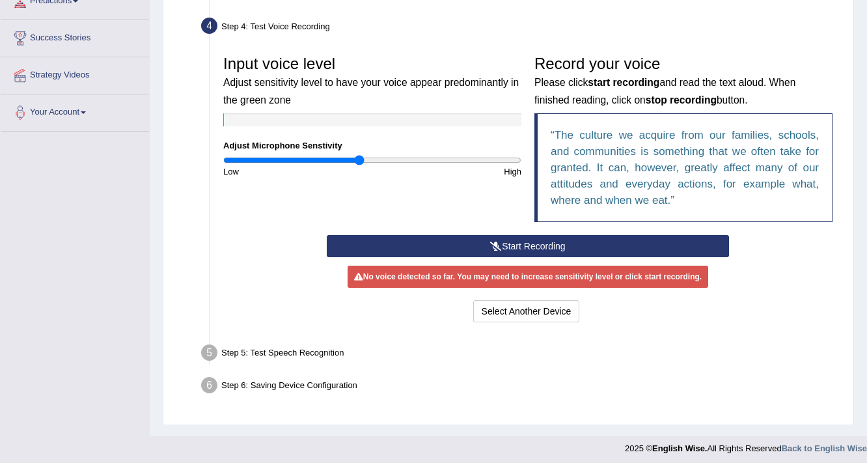
scroll to position [233, 0]
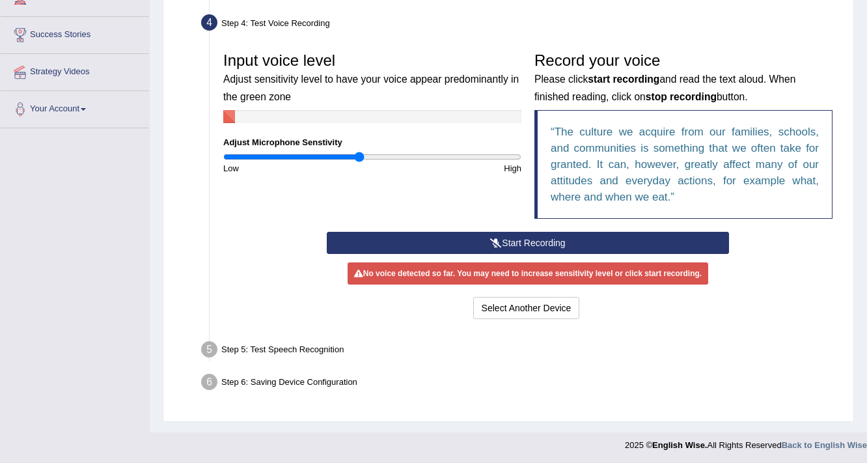
click at [432, 244] on button "Start Recording" at bounding box center [527, 243] width 401 height 22
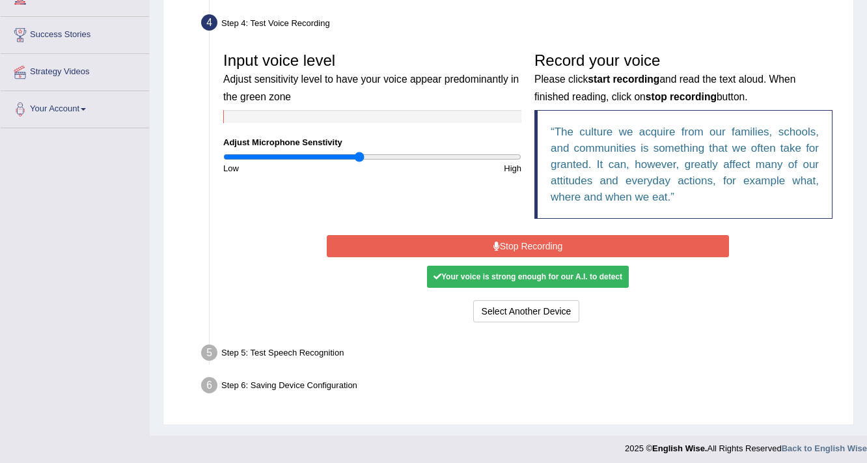
click at [432, 244] on button "Stop Recording" at bounding box center [527, 246] width 401 height 22
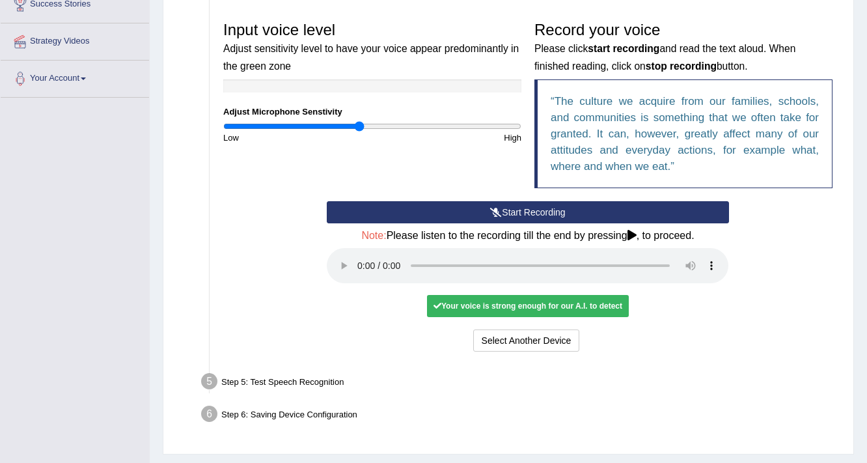
scroll to position [297, 0]
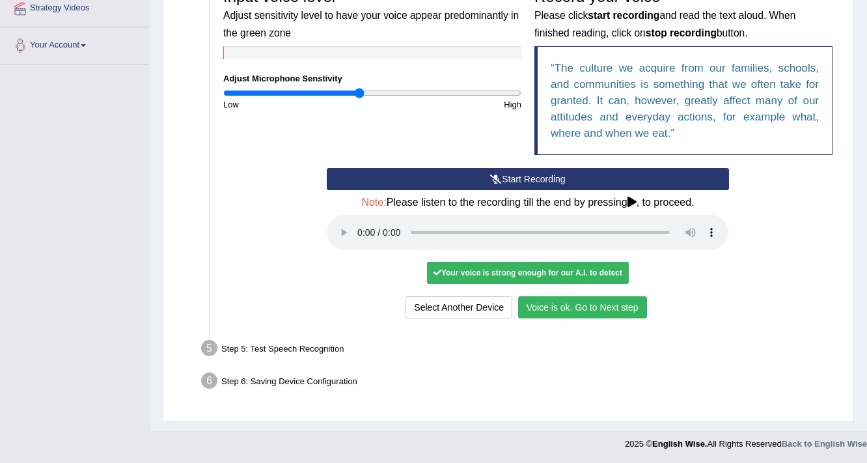
drag, startPoint x: 550, startPoint y: 309, endPoint x: 552, endPoint y: 257, distance: 52.1
click at [550, 309] on button "Voice is ok. Go to Next step" at bounding box center [582, 307] width 129 height 22
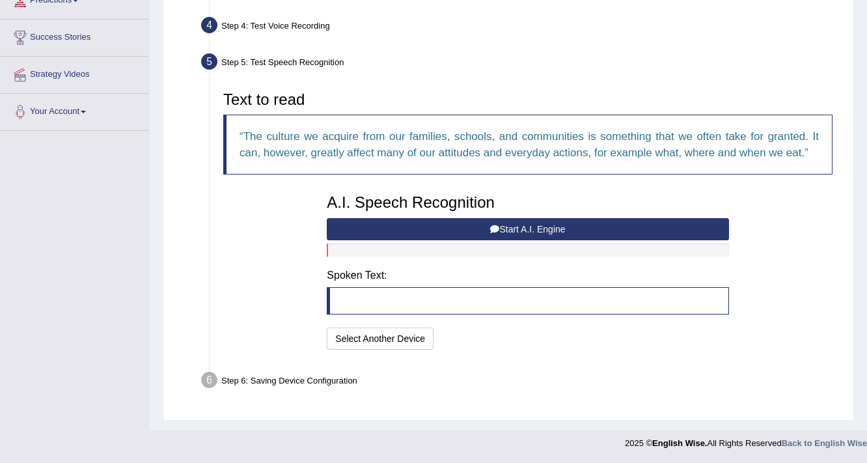
scroll to position [229, 0]
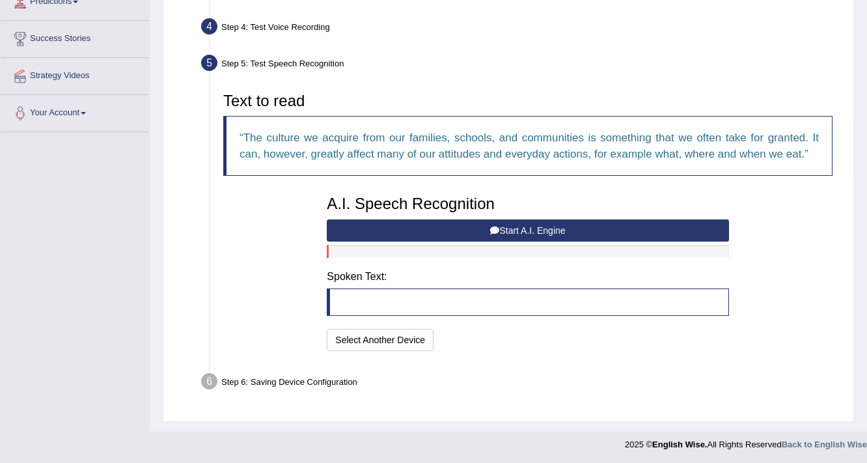
click at [573, 229] on button "Start A.I. Engine" at bounding box center [527, 230] width 401 height 22
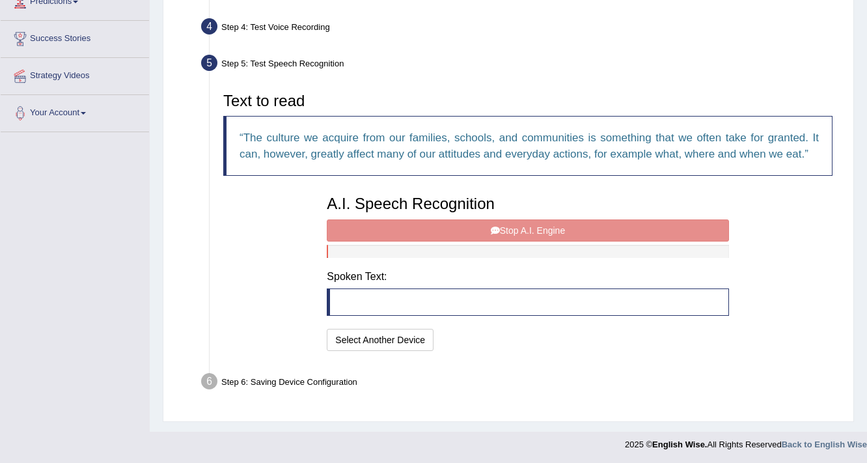
click at [573, 229] on div "A.I. Speech Recognition Start A.I. Engine Stop A.I. Engine Note: Please listen …" at bounding box center [527, 271] width 414 height 165
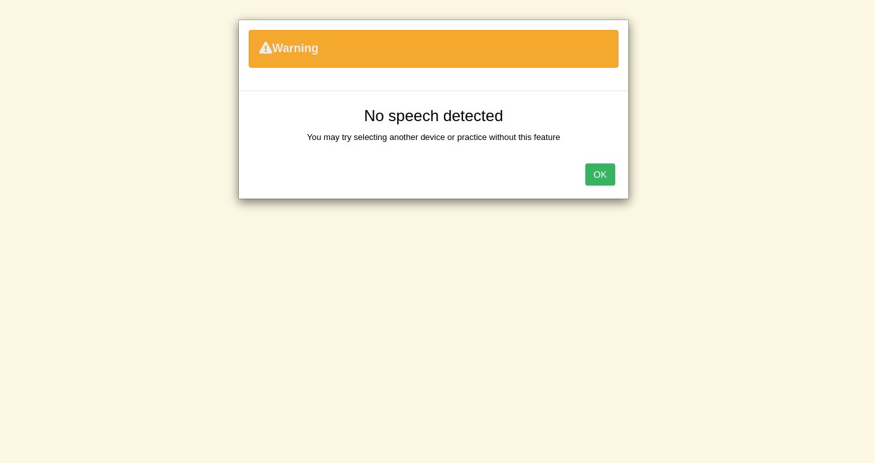
click at [610, 179] on button "OK" at bounding box center [600, 174] width 30 height 22
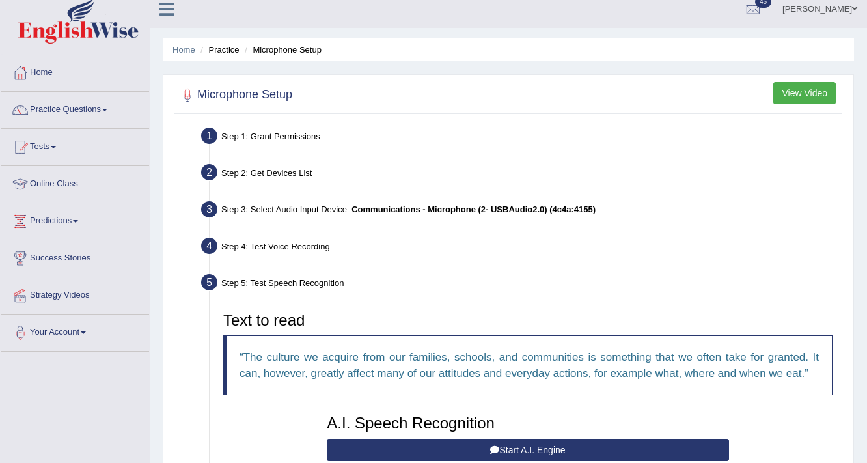
scroll to position [0, 0]
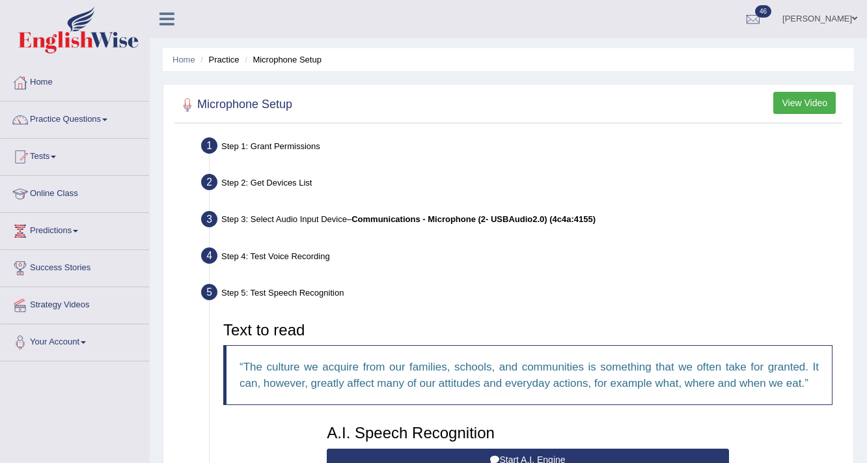
click at [822, 21] on link "Parul Chaudhary" at bounding box center [819, 17] width 94 height 34
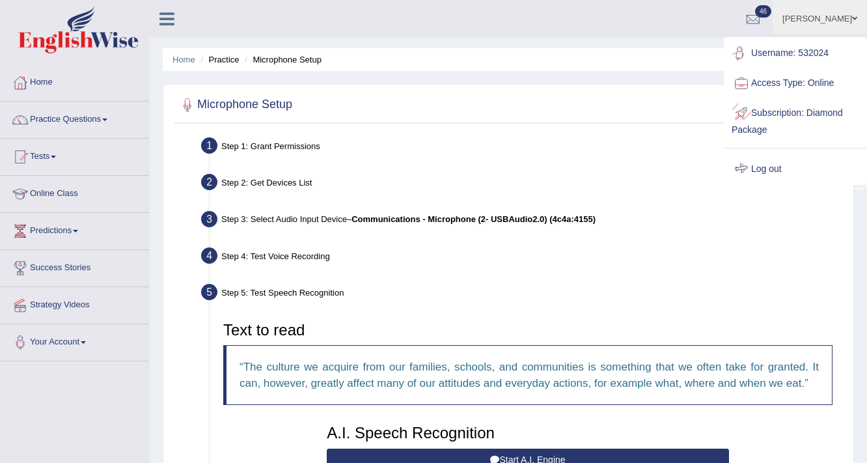
click at [774, 166] on link "Log out" at bounding box center [795, 169] width 141 height 30
